Goal: Check status

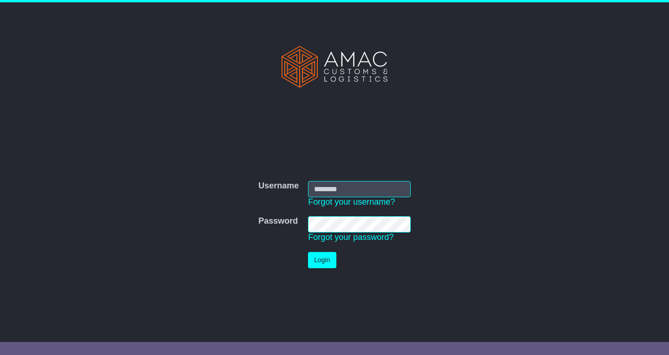
type input "*******"
click at [319, 257] on button "Login" at bounding box center [322, 260] width 28 height 16
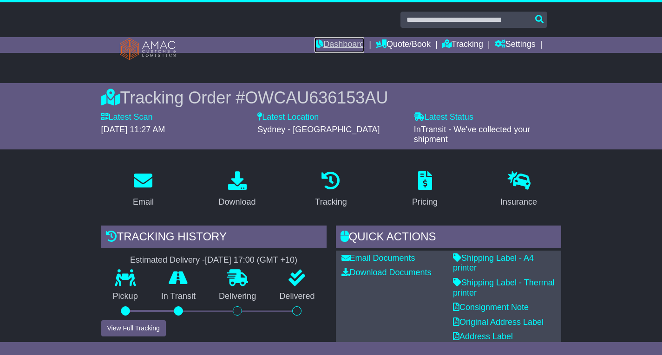
click at [344, 46] on link "Dashboard" at bounding box center [339, 45] width 50 height 16
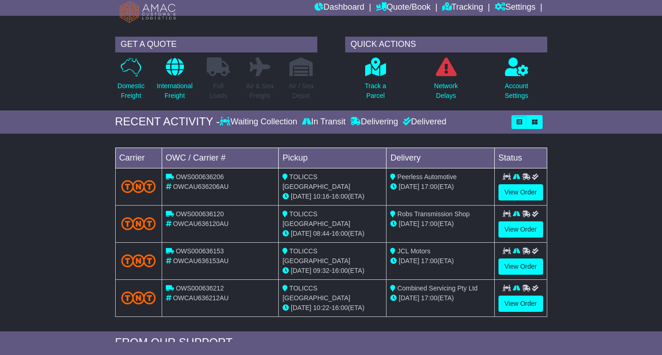
scroll to position [46, 0]
